Goal: Information Seeking & Learning: Learn about a topic

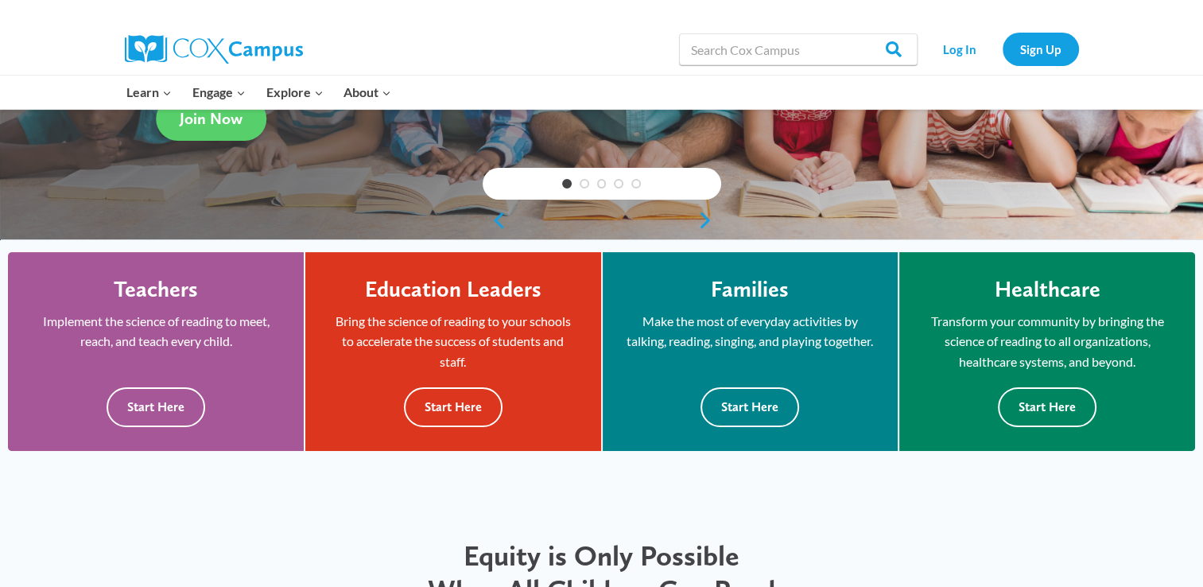
scroll to position [318, 0]
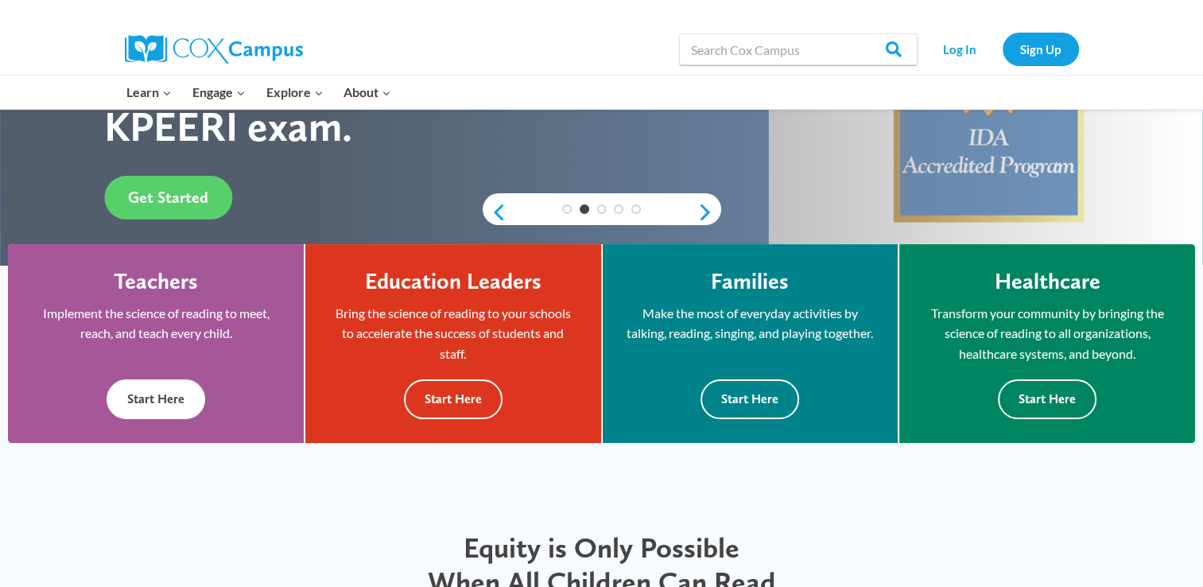
click at [176, 398] on button "Start Here" at bounding box center [156, 398] width 99 height 39
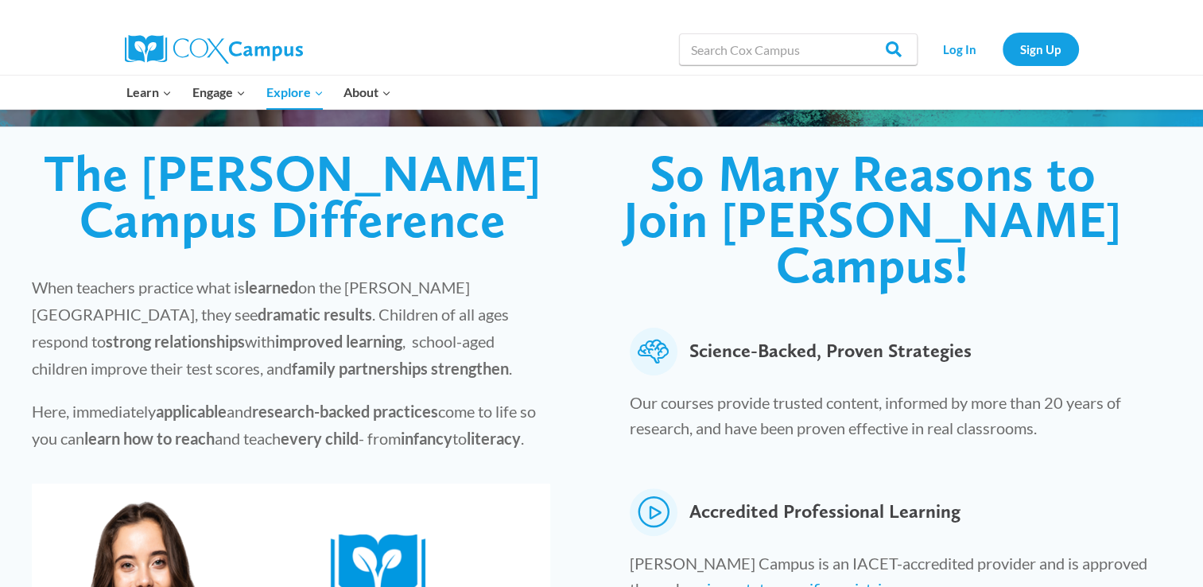
scroll to position [393, 0]
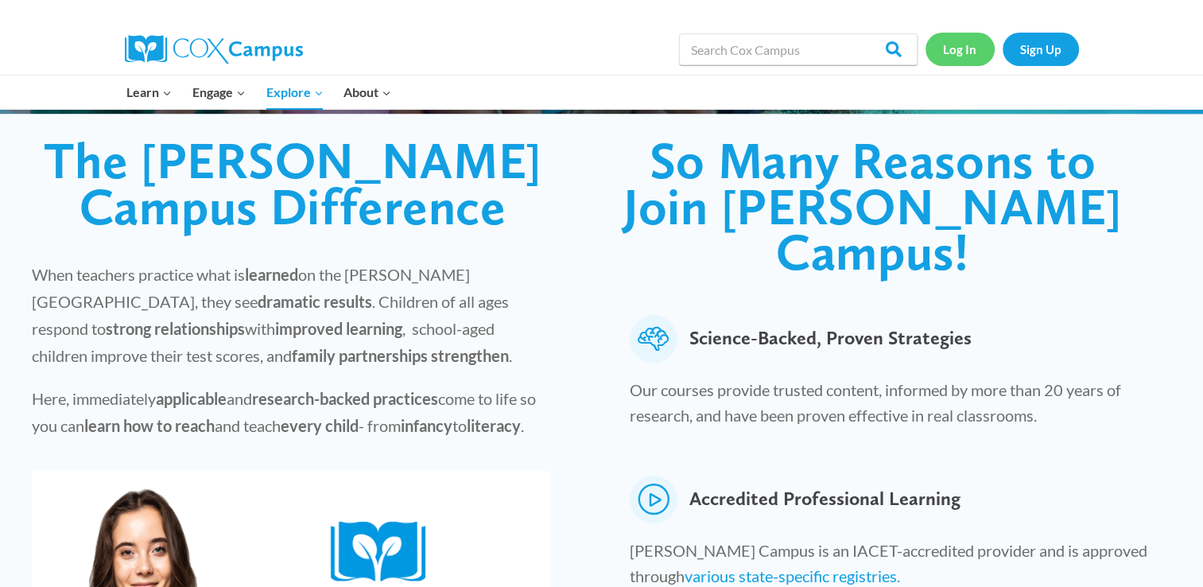
click at [957, 47] on link "Log In" at bounding box center [959, 49] width 69 height 33
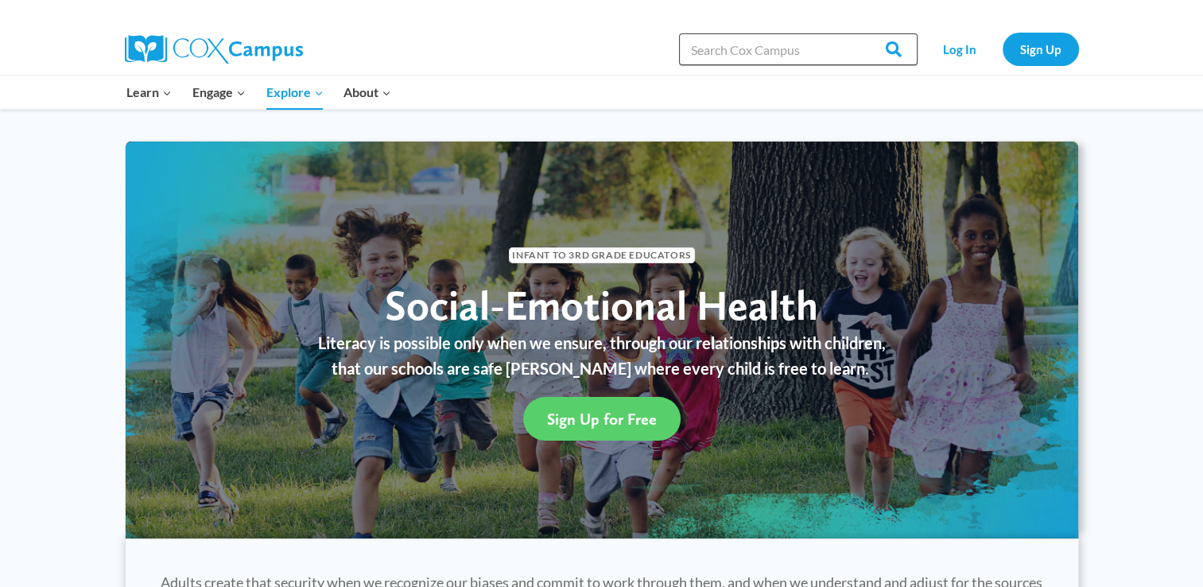
click at [729, 52] on input "Search in [URL][DOMAIN_NAME]" at bounding box center [798, 49] width 239 height 32
type input "trainings"
click at [855, 33] on input "Search" at bounding box center [886, 49] width 62 height 32
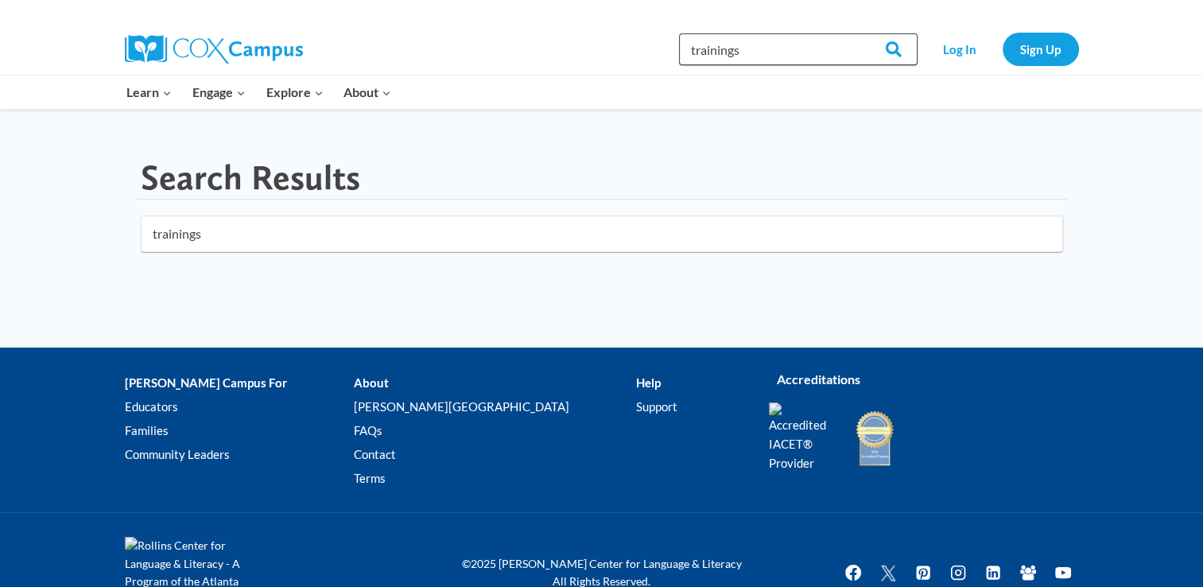
drag, startPoint x: 0, startPoint y: 0, endPoint x: 727, endPoint y: 56, distance: 729.6
click at [727, 56] on input "trainings" at bounding box center [798, 49] width 239 height 32
click at [692, 51] on input "trainings" at bounding box center [798, 49] width 239 height 32
type input "online trainings"
click at [855, 33] on input "Search" at bounding box center [886, 49] width 62 height 32
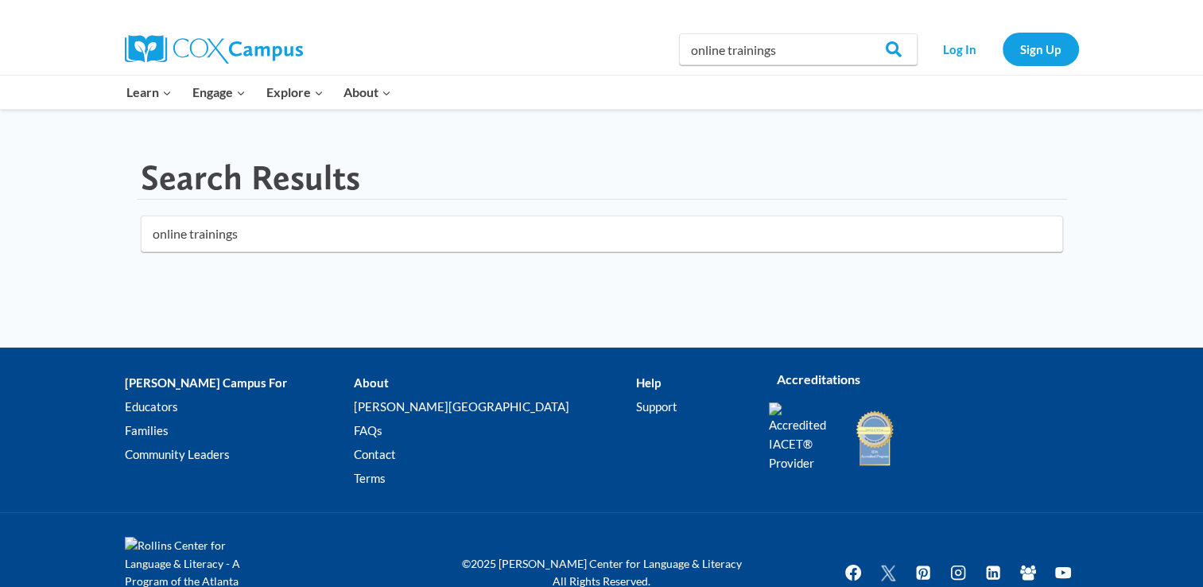
click at [218, 245] on input "online trainings" at bounding box center [602, 233] width 922 height 37
click at [369, 291] on div "Search Results online trainings" at bounding box center [602, 212] width 1002 height 207
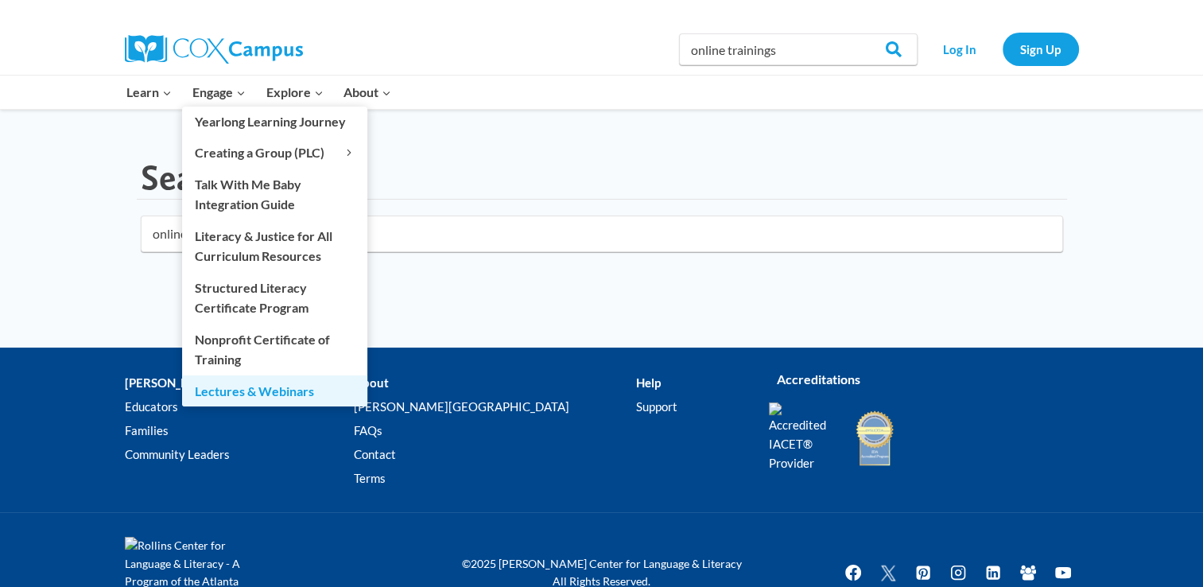
click at [272, 390] on link "Lectures & Webinars" at bounding box center [274, 390] width 185 height 30
